Goal: Find contact information: Find contact information

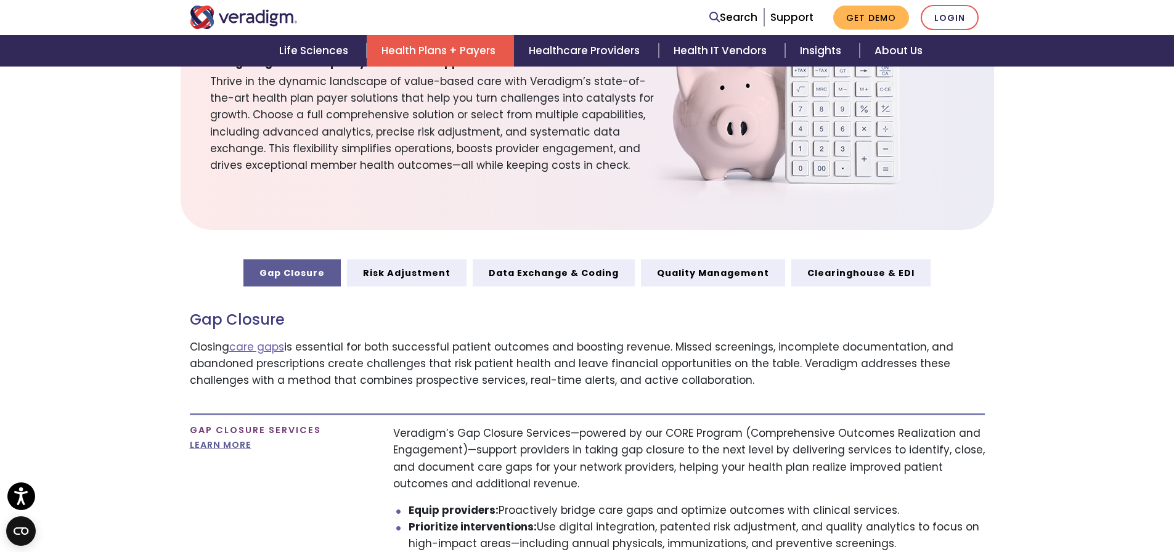
scroll to position [616, 0]
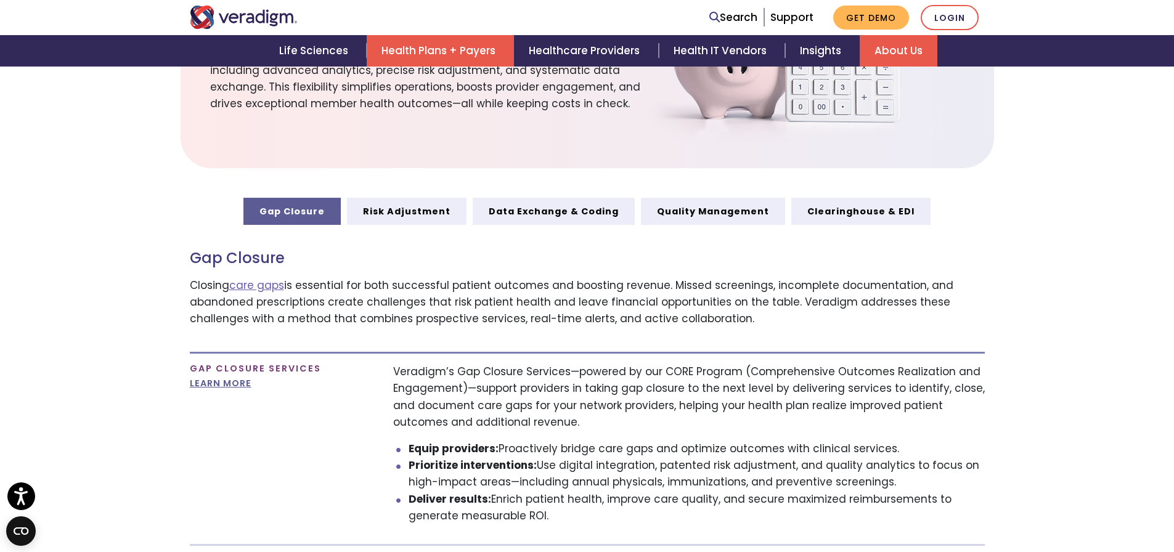
click at [907, 51] on link "About Us" at bounding box center [899, 50] width 78 height 31
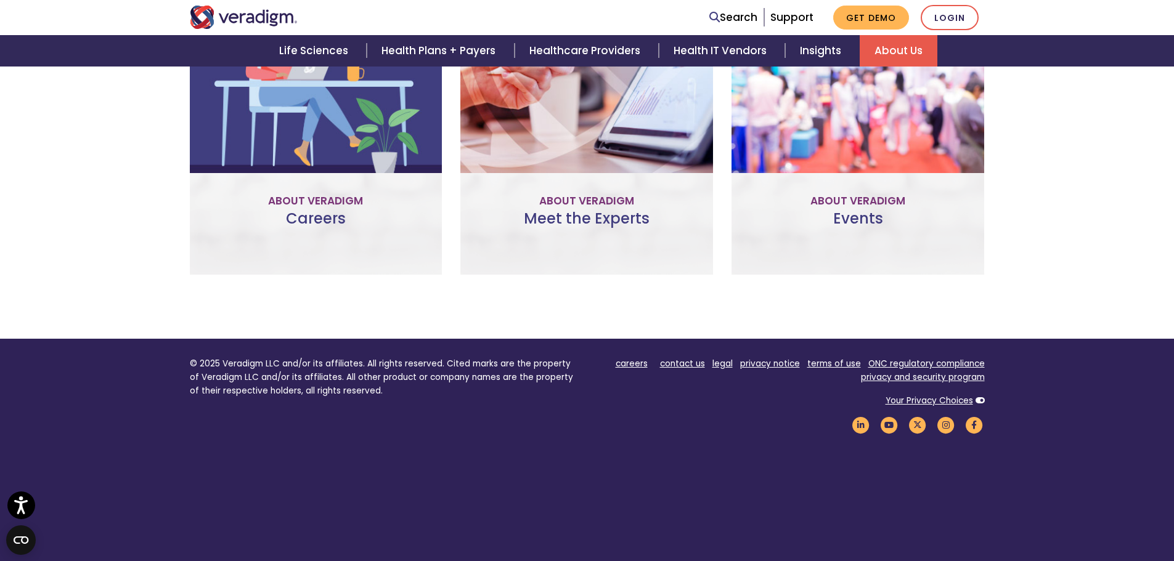
scroll to position [924, 0]
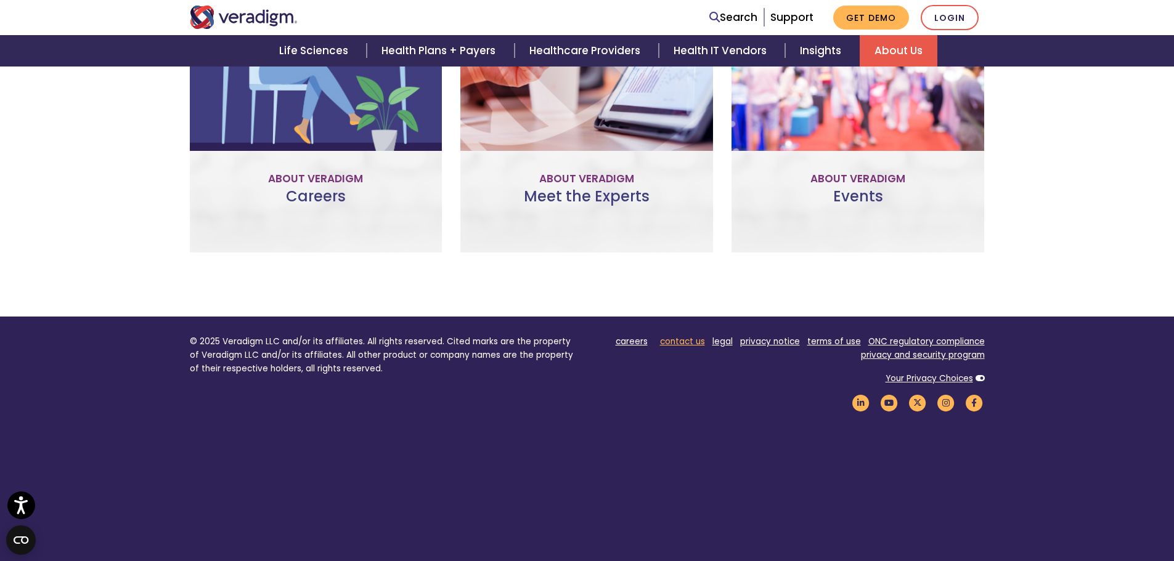
click at [688, 338] on link "contact us" at bounding box center [682, 342] width 45 height 12
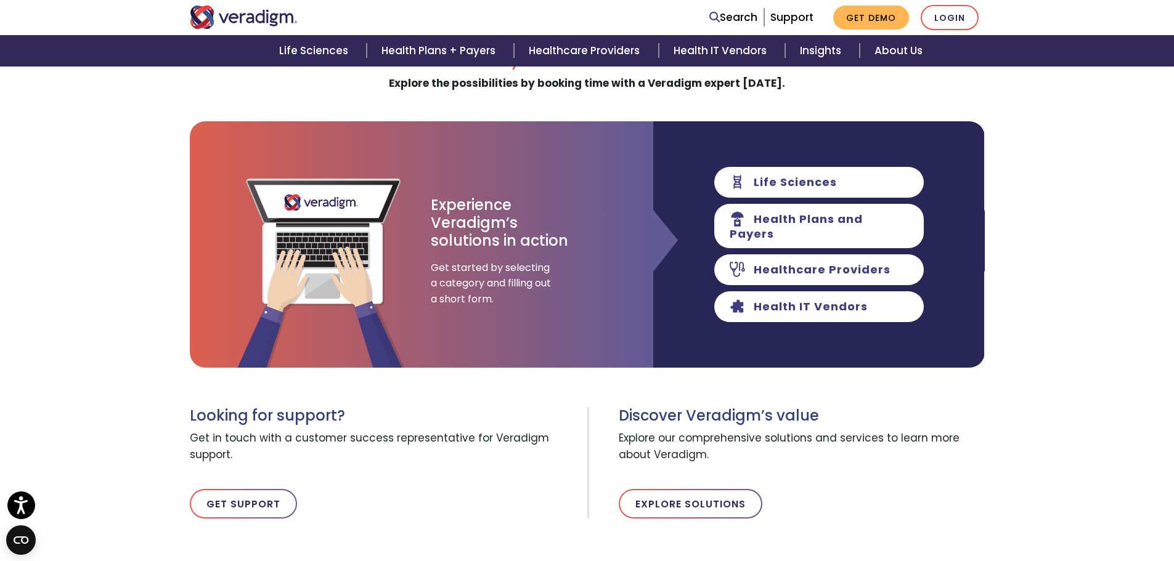
scroll to position [123, 0]
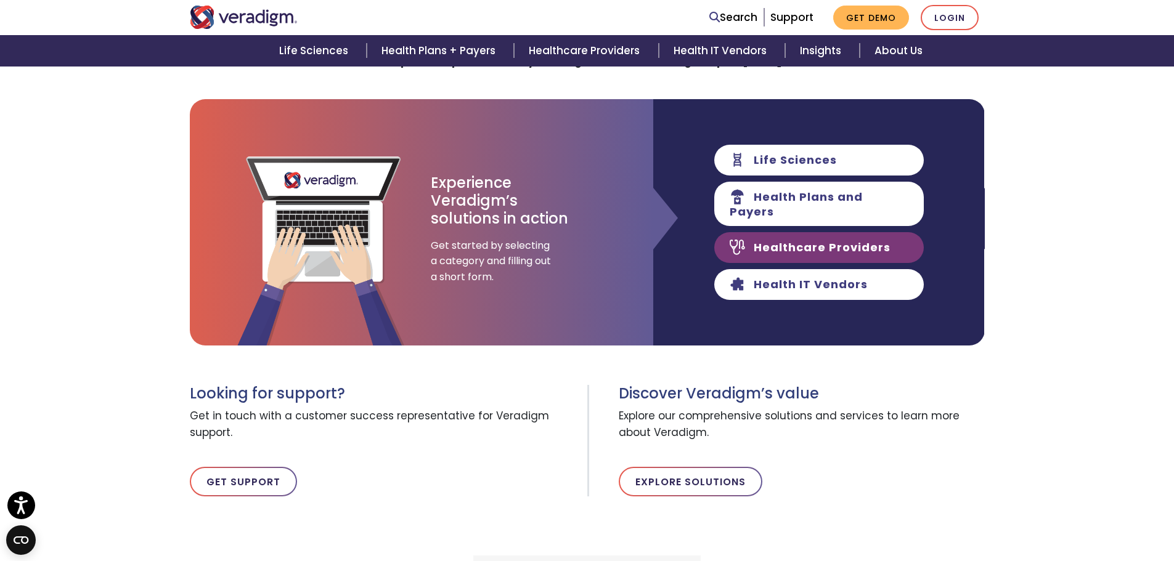
click at [807, 253] on link "Healthcare Providers" at bounding box center [819, 247] width 210 height 31
